Goal: Task Accomplishment & Management: Complete application form

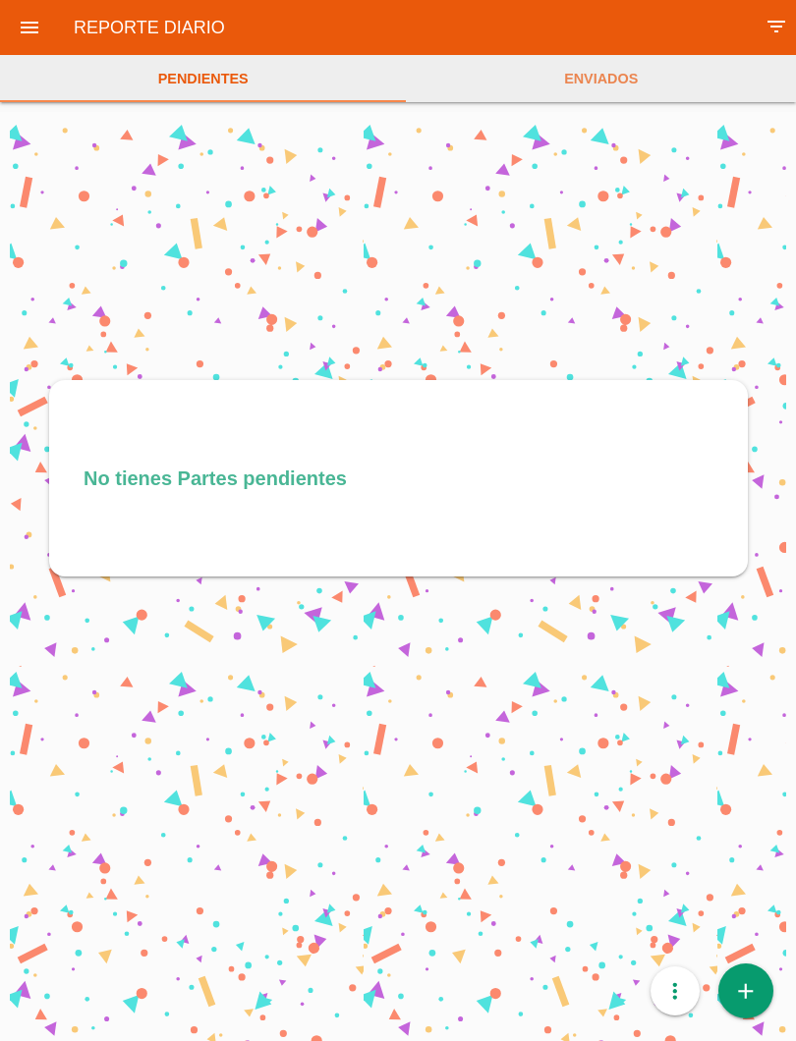
click at [755, 990] on icon "add" at bounding box center [746, 990] width 26 height 55
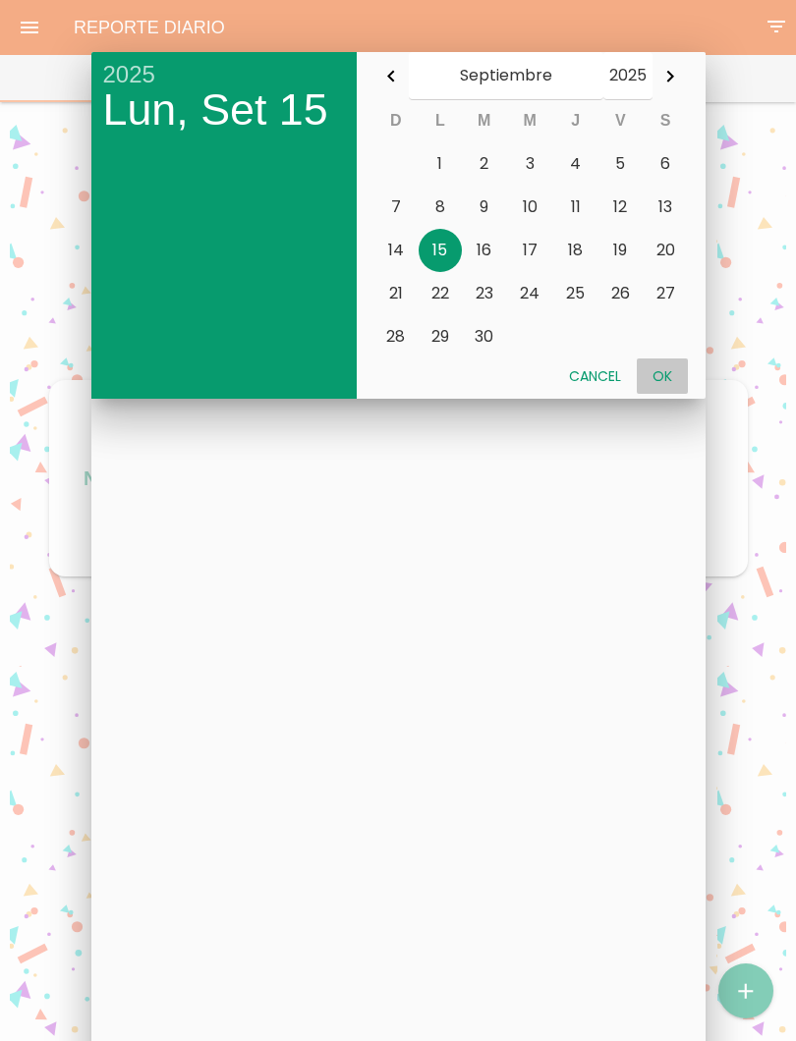
click at [668, 376] on button "Ok" at bounding box center [661, 375] width 51 height 35
type input "2025-09-15"
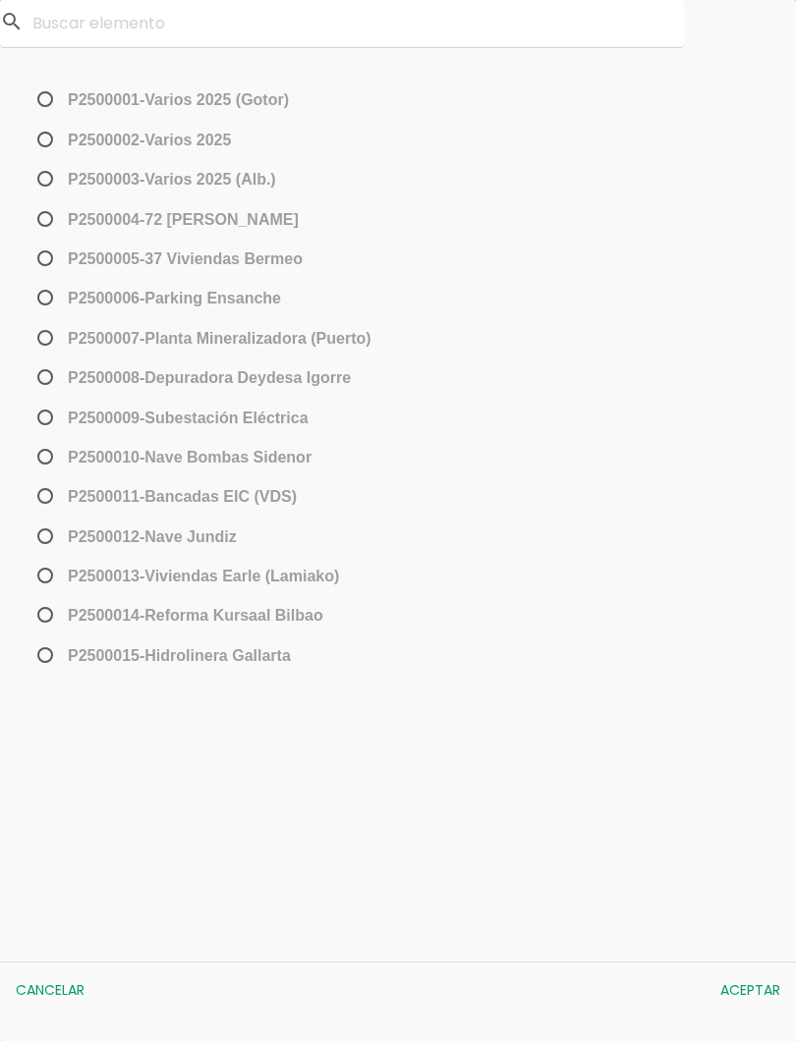
click at [45, 588] on span "﻿P2500013-[PERSON_NAME] (Lamiako)" at bounding box center [185, 576] width 305 height 25
click at [45, 589] on input "﻿P2500013-[PERSON_NAME] (Lamiako)" at bounding box center [39, 583] width 13 height 31
radio input "true"
click at [738, 984] on button "Aceptar" at bounding box center [750, 989] width 80 height 35
select select "96"
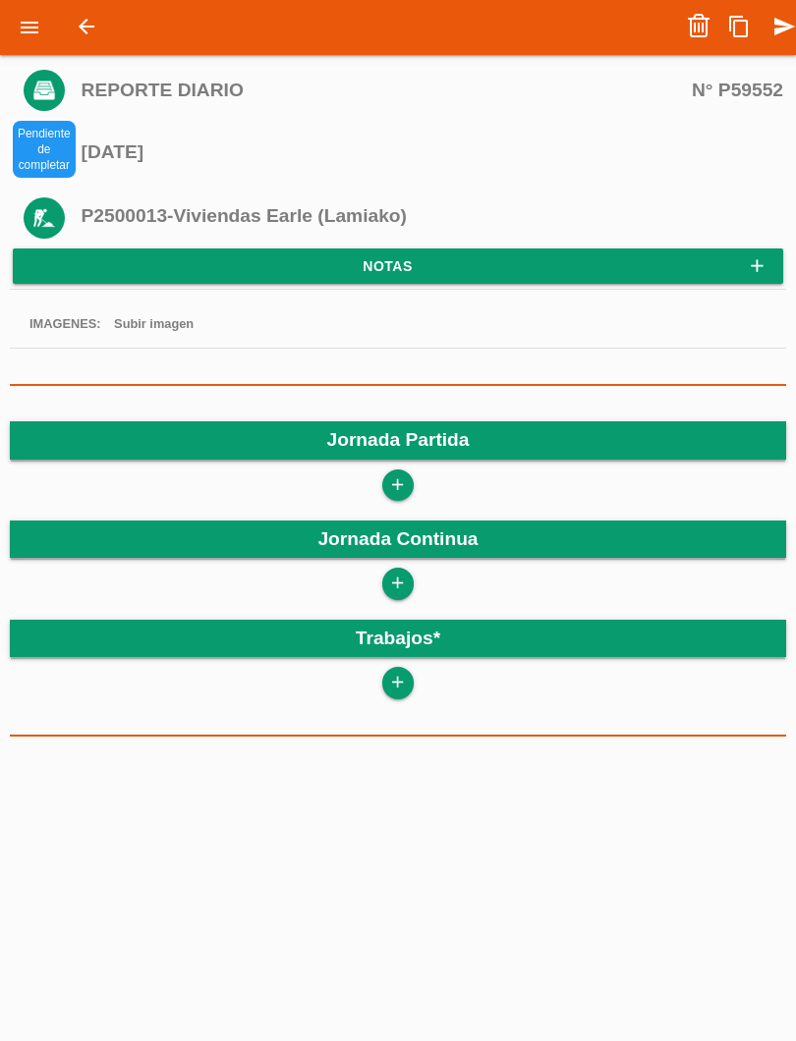
click at [393, 498] on icon "add" at bounding box center [397, 484] width 19 height 31
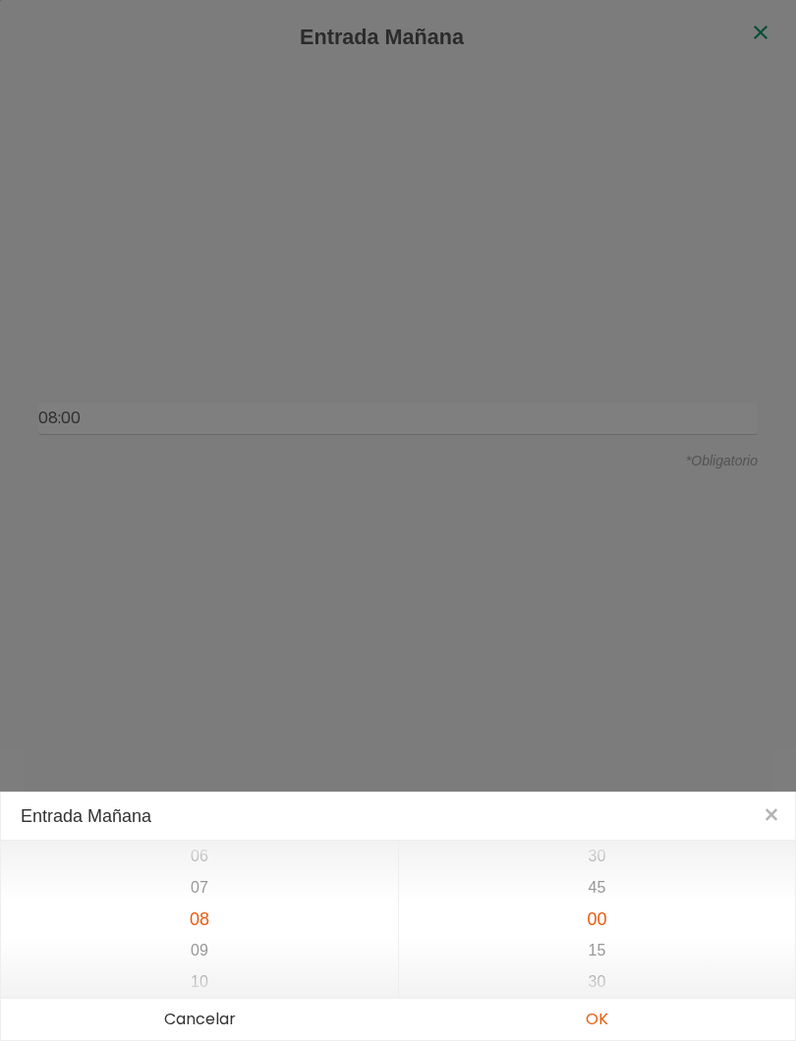
click at [614, 1017] on button "OK" at bounding box center [596, 1019] width 397 height 41
click at [603, 1016] on button "OK" at bounding box center [596, 1019] width 397 height 41
click at [592, 1018] on button "OK" at bounding box center [596, 1019] width 397 height 41
click at [594, 1011] on button "OK" at bounding box center [596, 1019] width 397 height 41
type input "08:00"
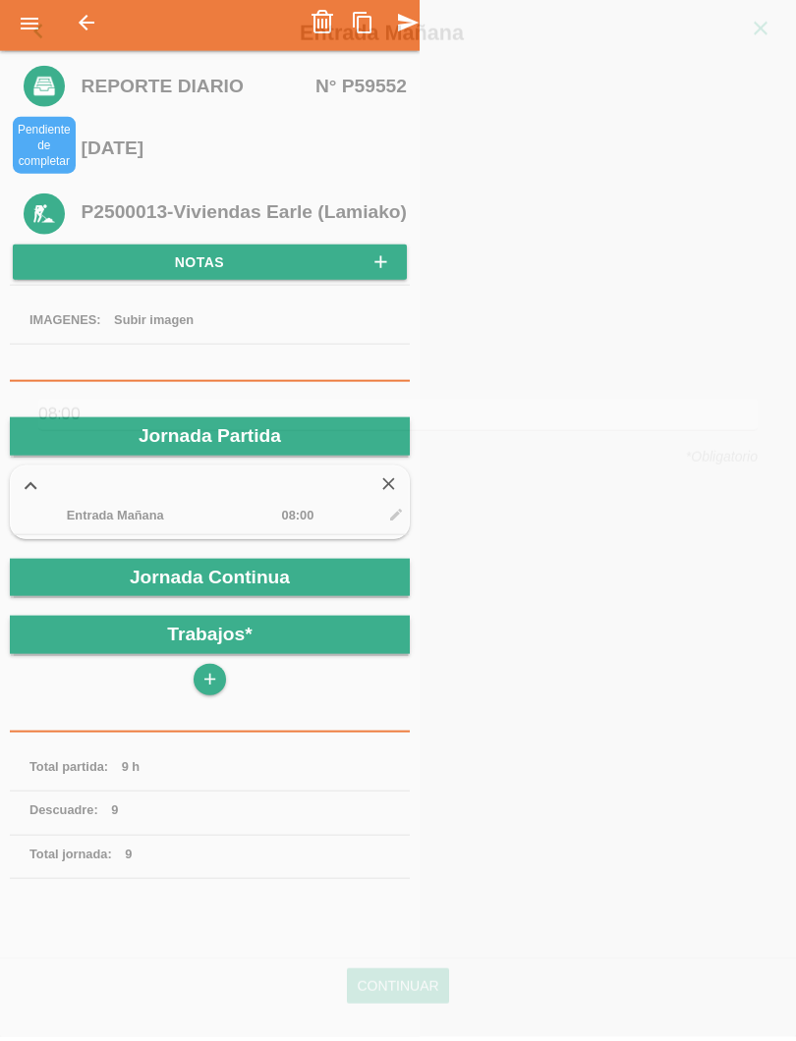
scroll to position [339, 0]
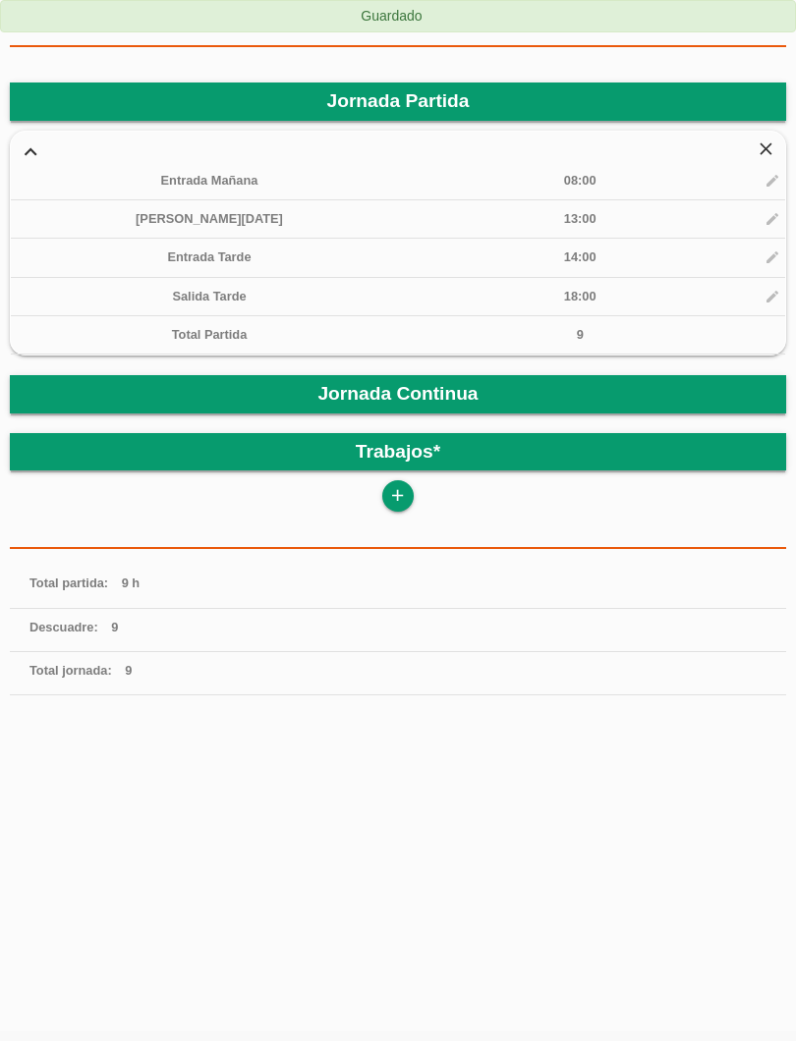
click at [401, 489] on icon "add" at bounding box center [397, 495] width 19 height 31
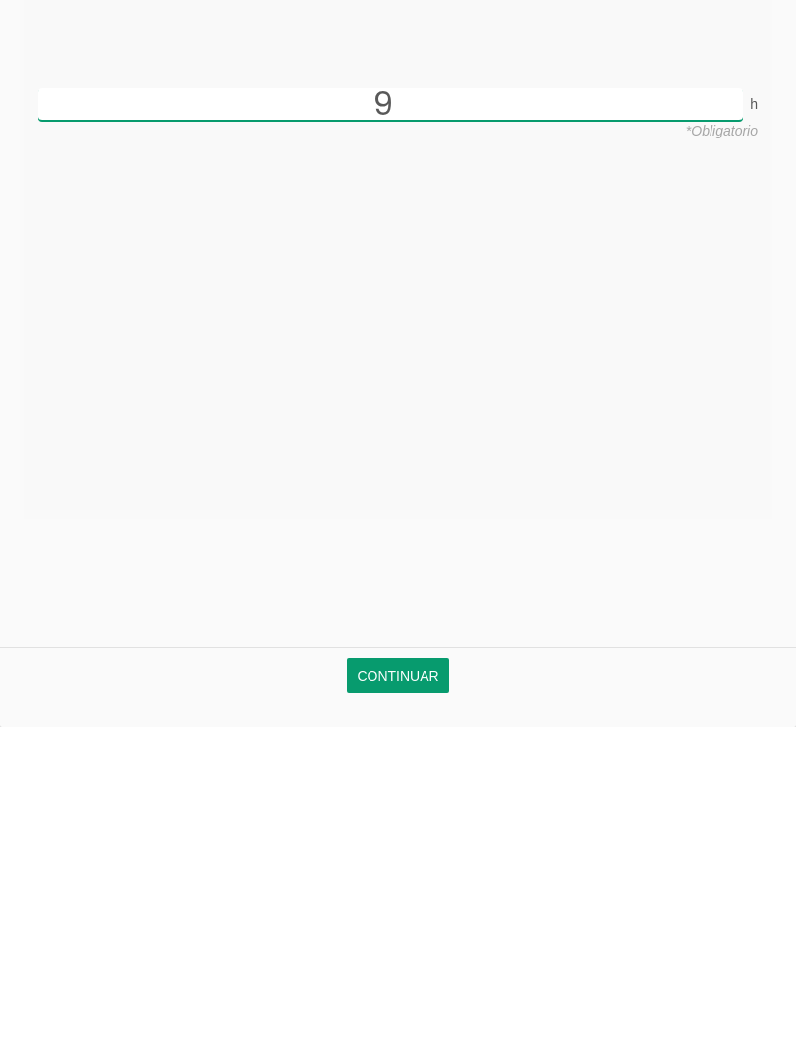
scroll to position [179, 0]
type input "9"
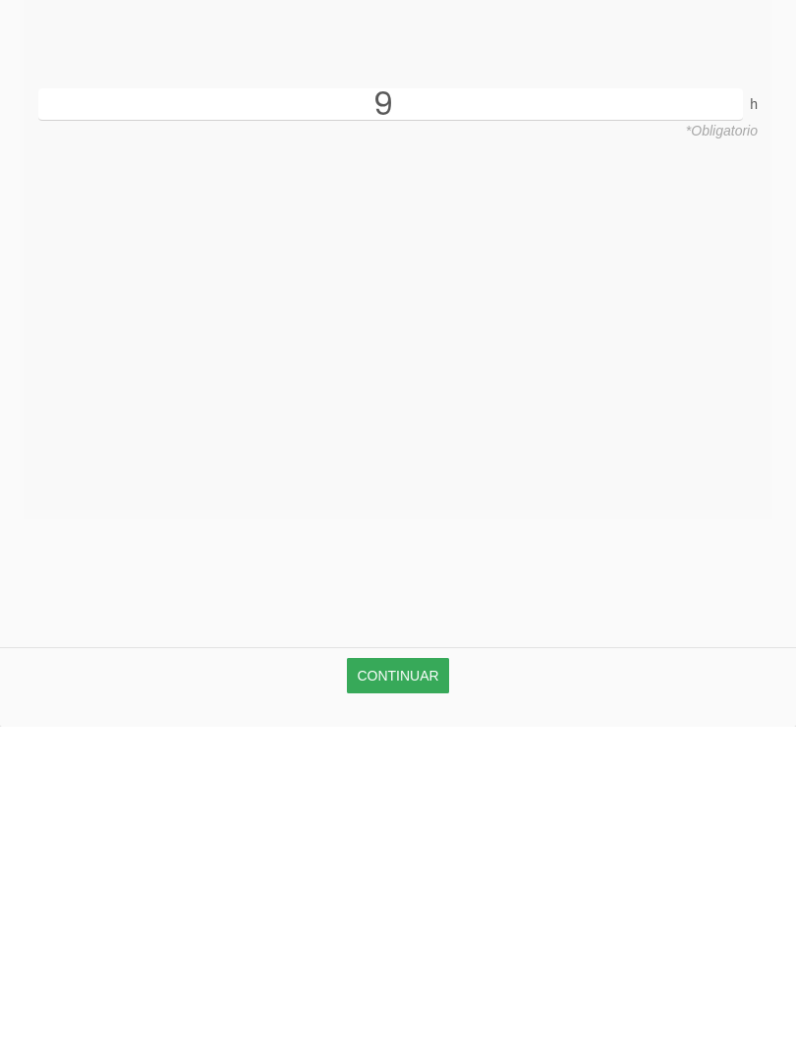
click at [441, 972] on link "Continuar" at bounding box center [397, 989] width 101 height 35
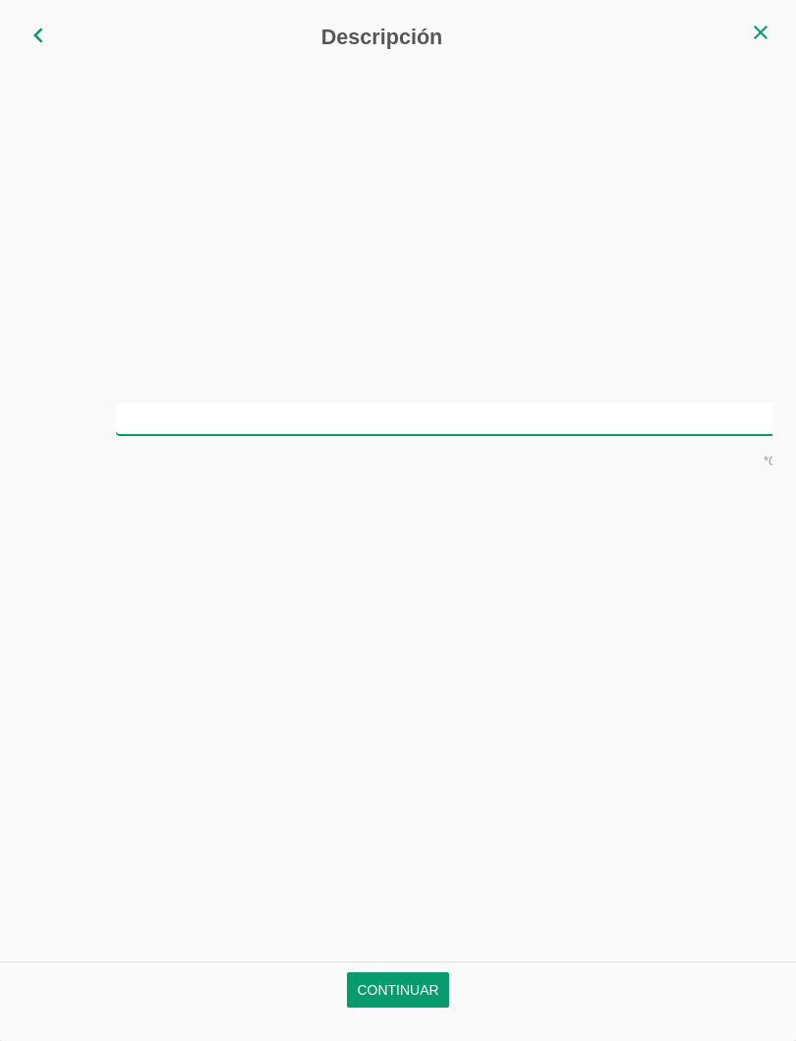
scroll to position [0, 0]
click at [480, 416] on input "text" at bounding box center [397, 419] width 719 height 32
type input "Montar hierro en cimentacion"
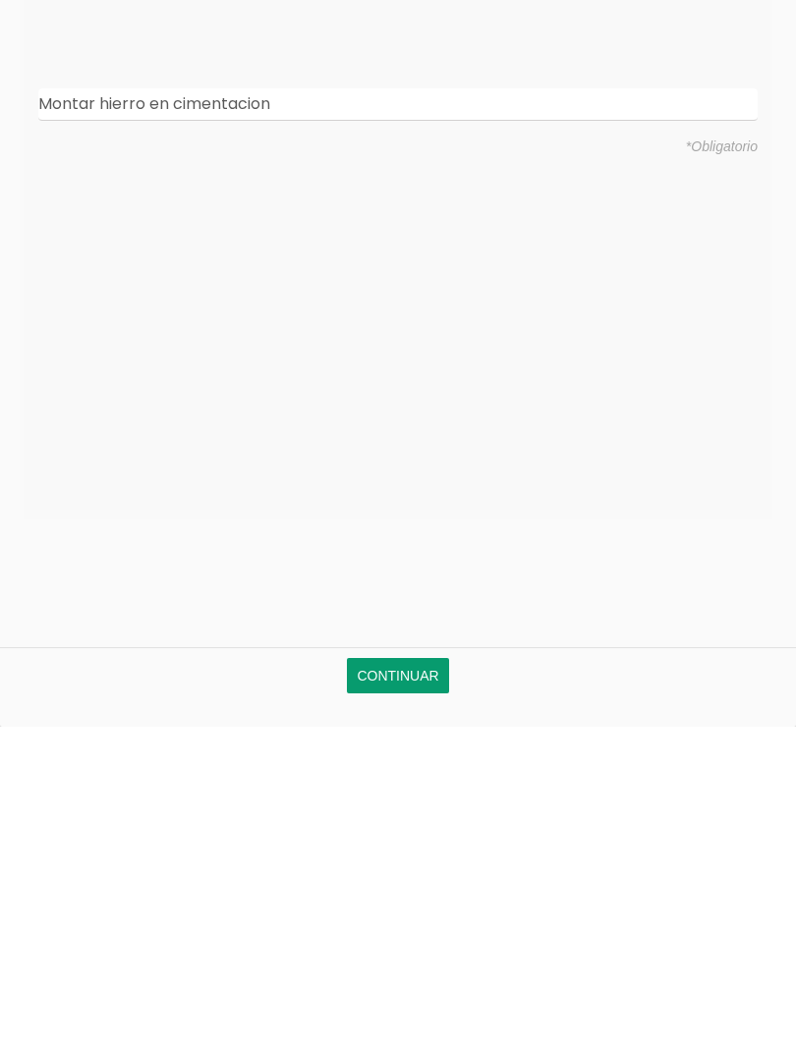
click at [410, 972] on link "Continuar" at bounding box center [397, 989] width 101 height 35
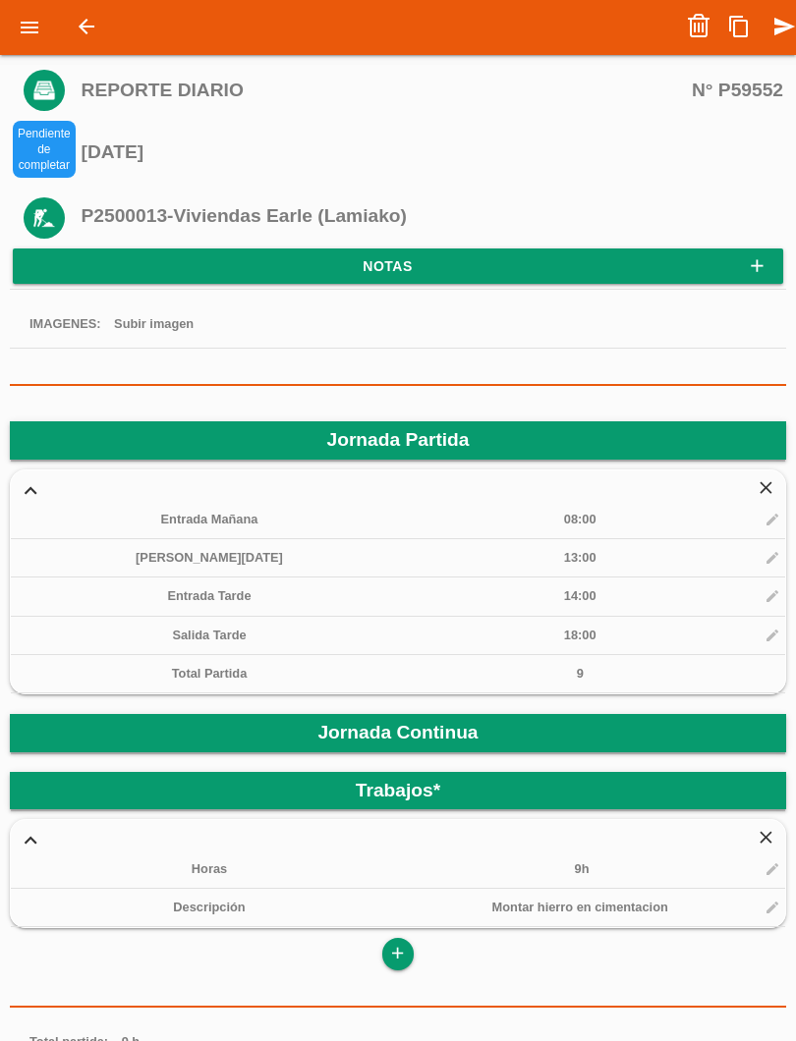
click at [784, 30] on icon "send" at bounding box center [784, 26] width 24 height 39
